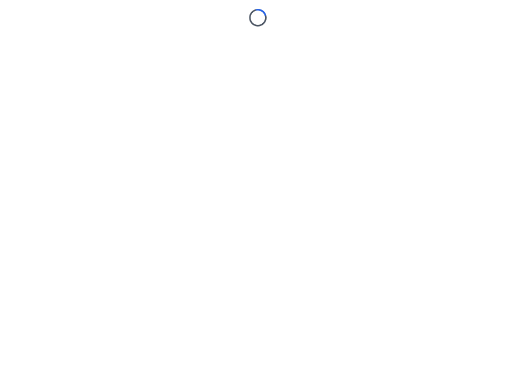
click at [105, 127] on body "Loading..." at bounding box center [257, 183] width 515 height 367
